Goal: Task Accomplishment & Management: Manage account settings

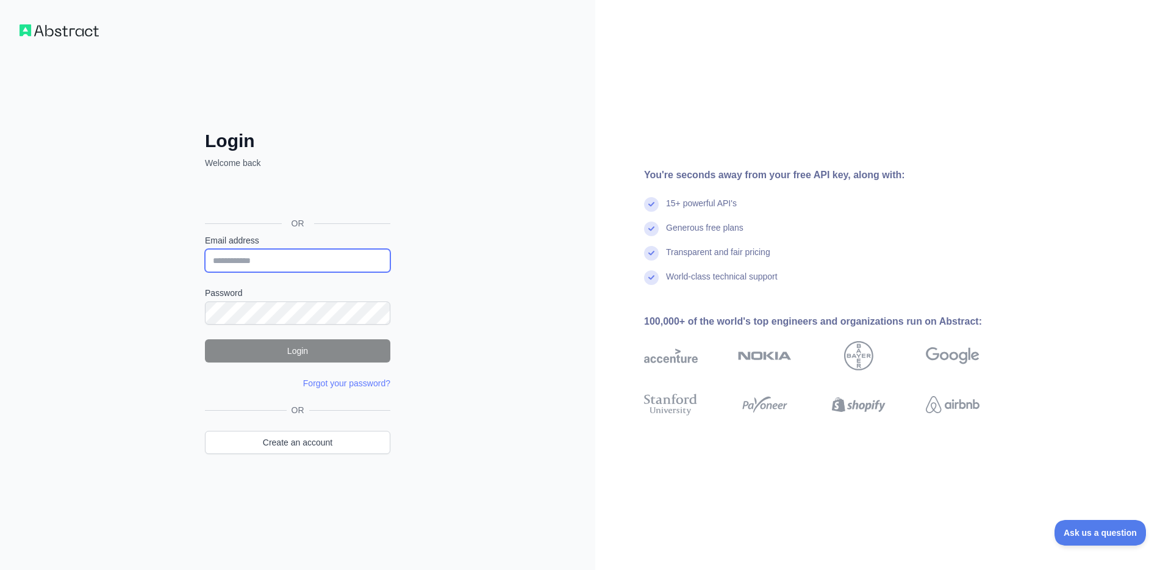
type input "**********"
click at [273, 354] on button "Login" at bounding box center [297, 350] width 185 height 23
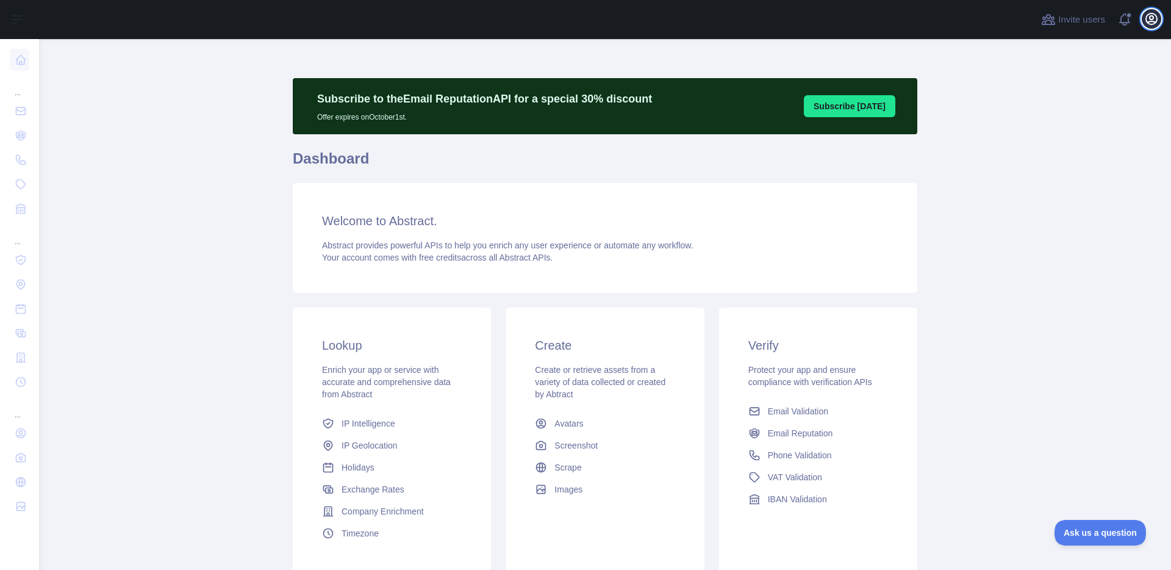
click at [1153, 22] on icon "button" at bounding box center [1151, 18] width 11 height 11
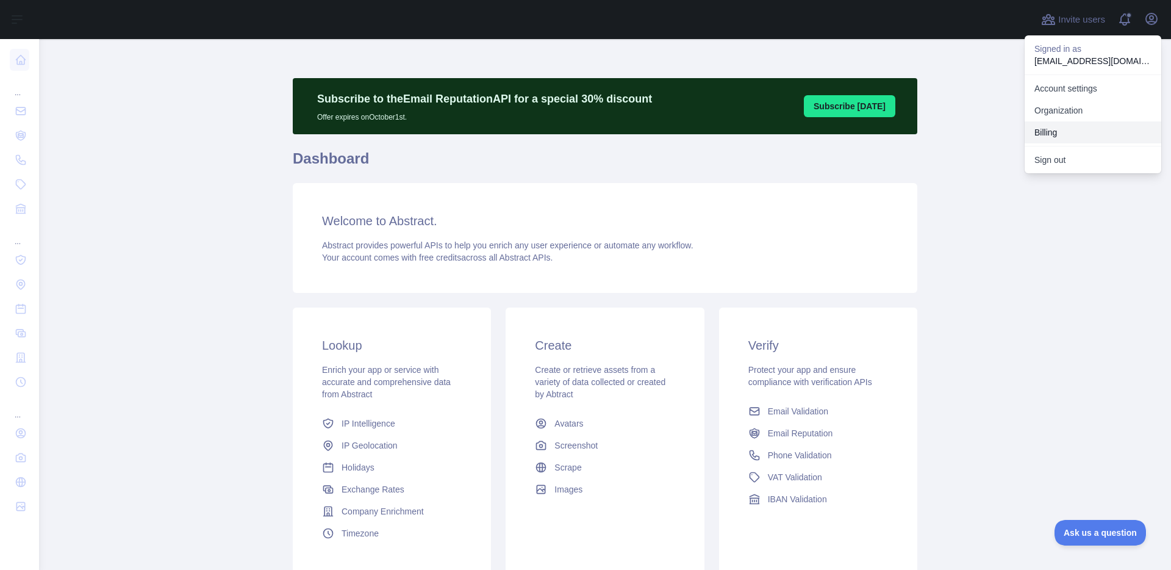
click at [1052, 131] on button "Billing" at bounding box center [1093, 132] width 137 height 22
